Goal: Task Accomplishment & Management: Manage account settings

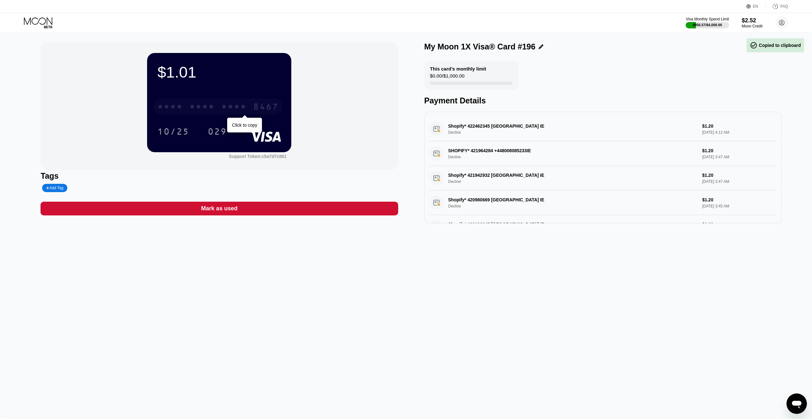
click at [210, 108] on div "* * * *" at bounding box center [202, 107] width 26 height 10
